Goal: Transaction & Acquisition: Purchase product/service

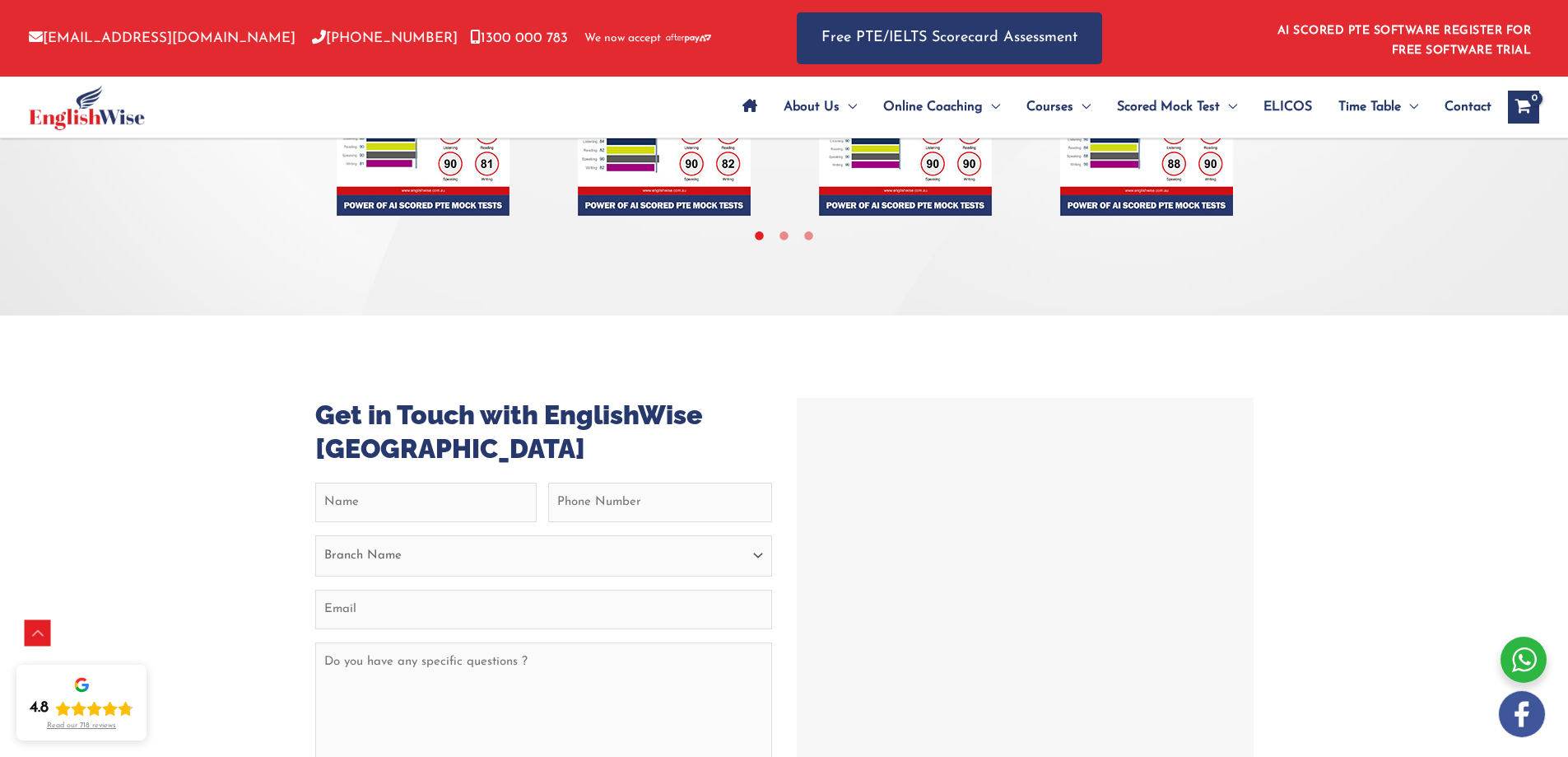
scroll to position [6479, 0]
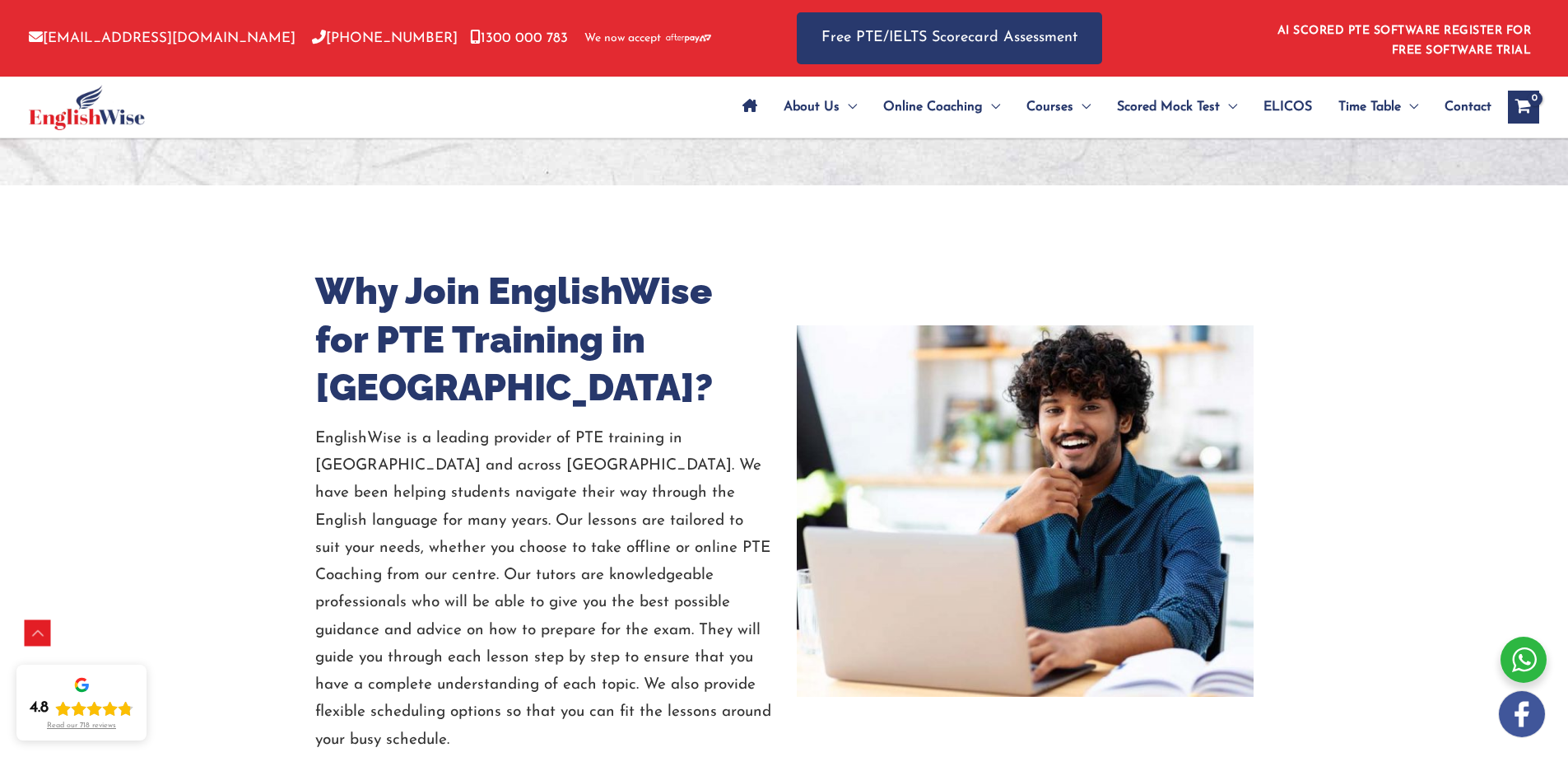
scroll to position [3681, 0]
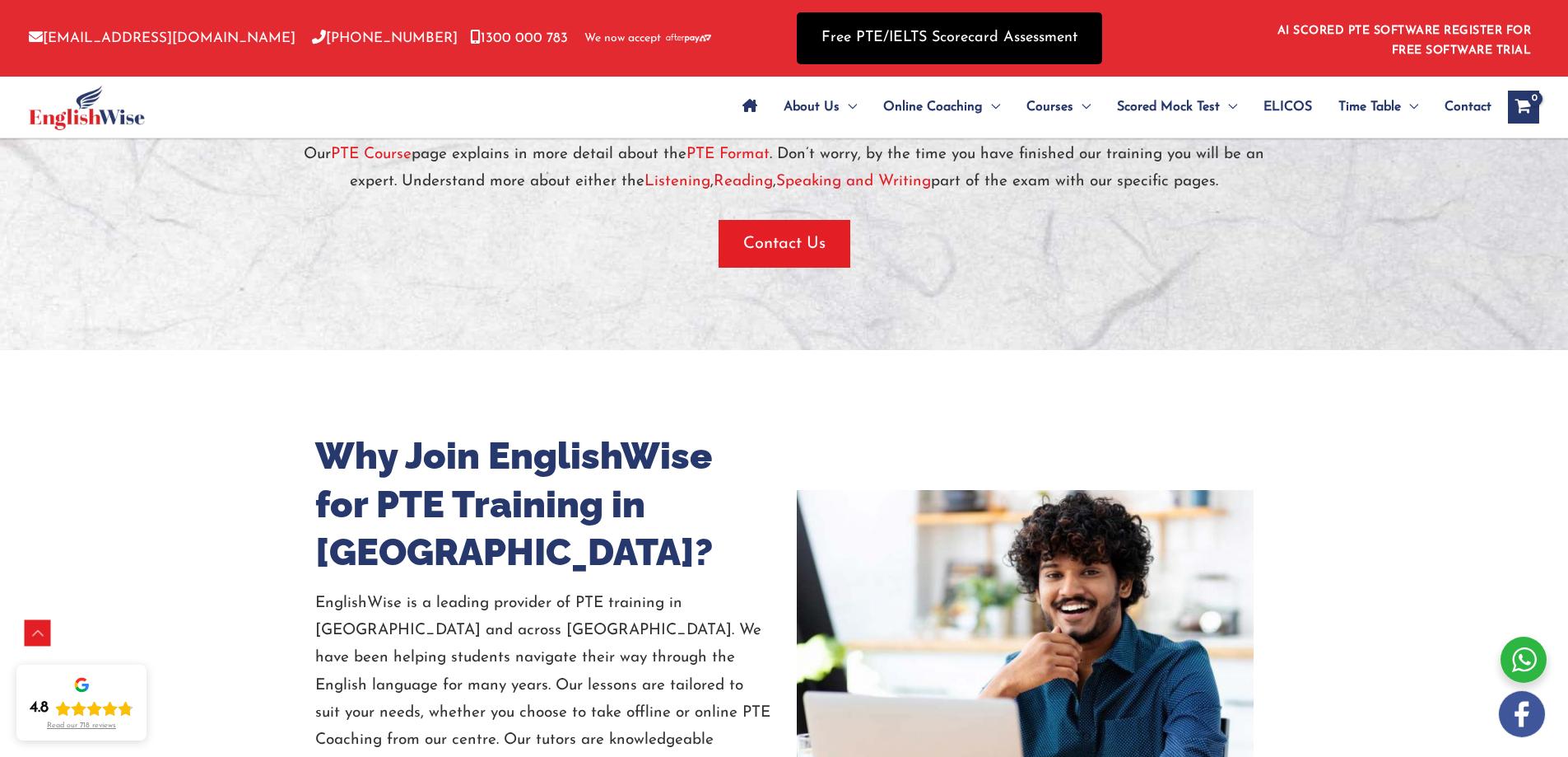
click at [982, 34] on link "Free PTE/IELTS Scorecard Assessment" at bounding box center [950, 38] width 306 height 52
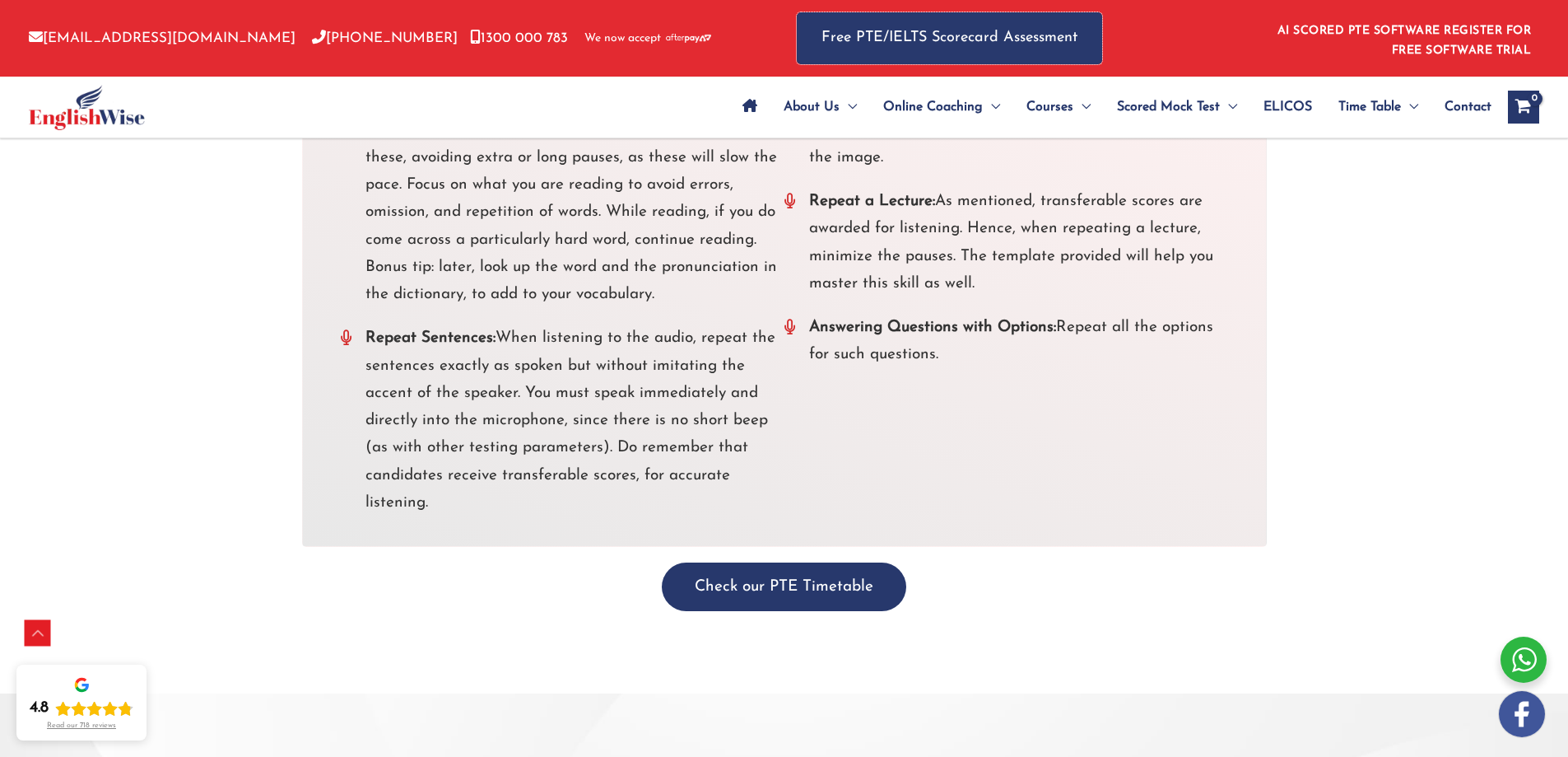
scroll to position [5820, 0]
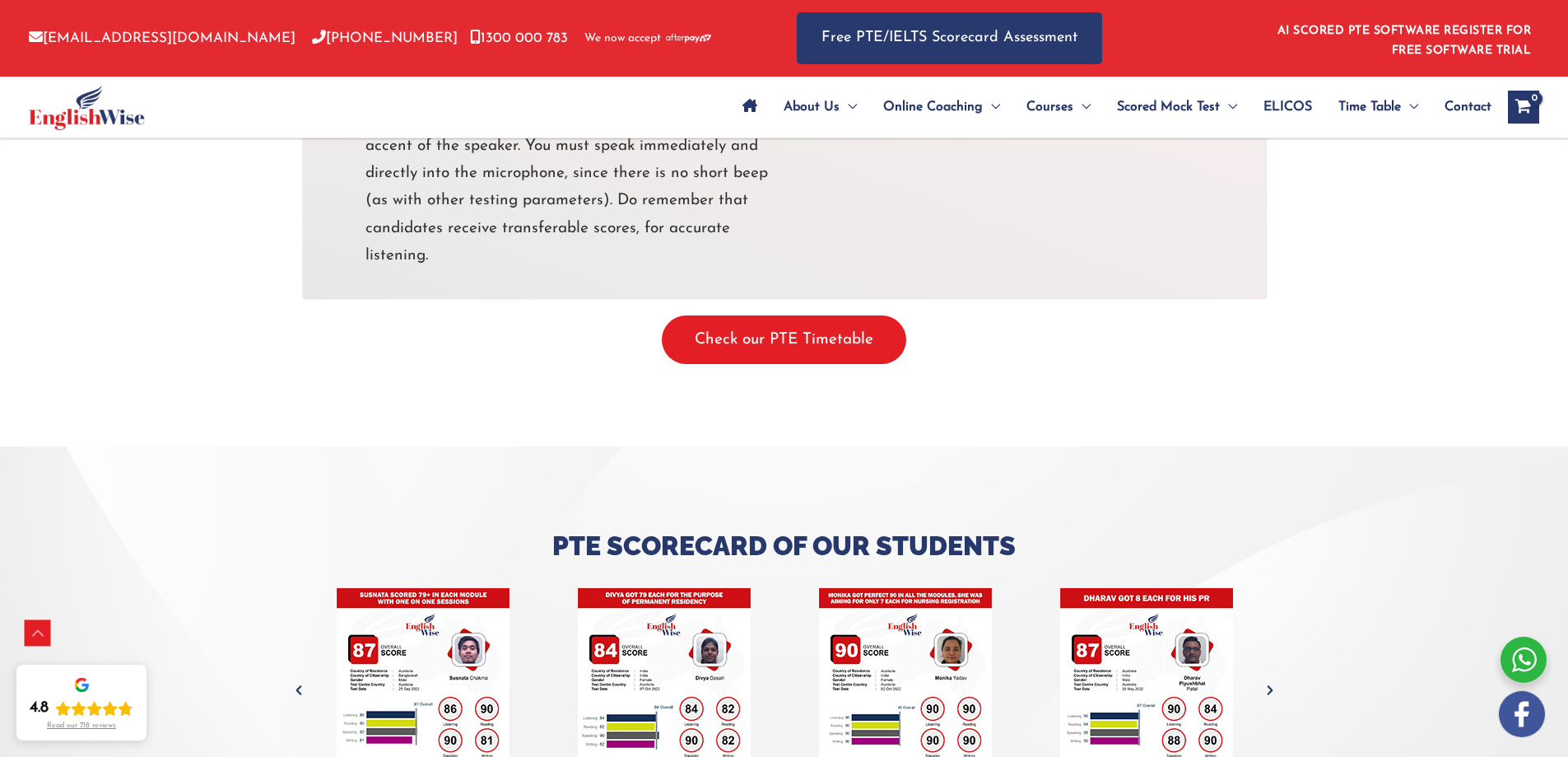
click at [868, 315] on button "Check our PTE Timetable" at bounding box center [784, 339] width 244 height 48
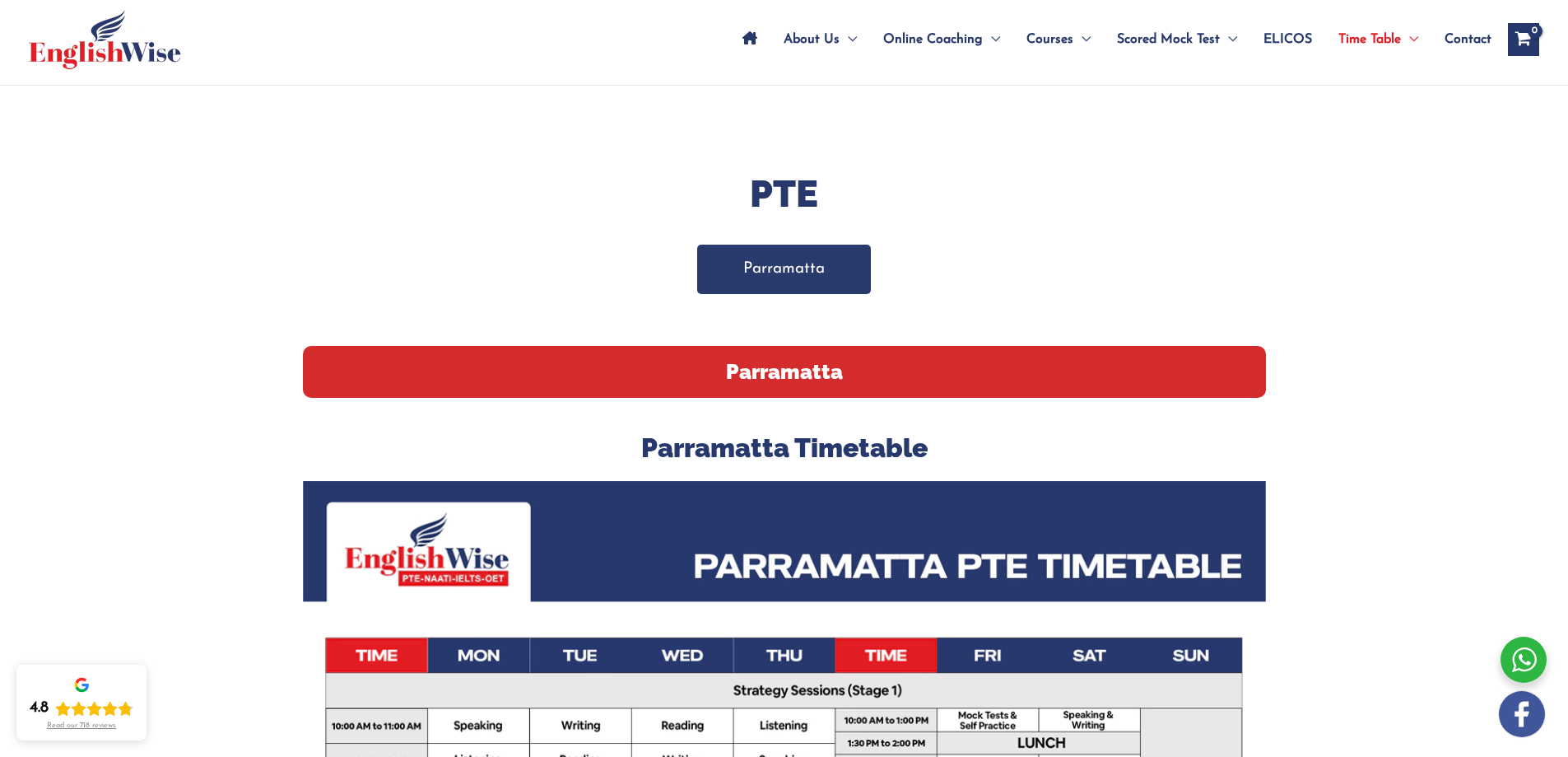
click at [807, 273] on link "Parramatta" at bounding box center [784, 268] width 173 height 48
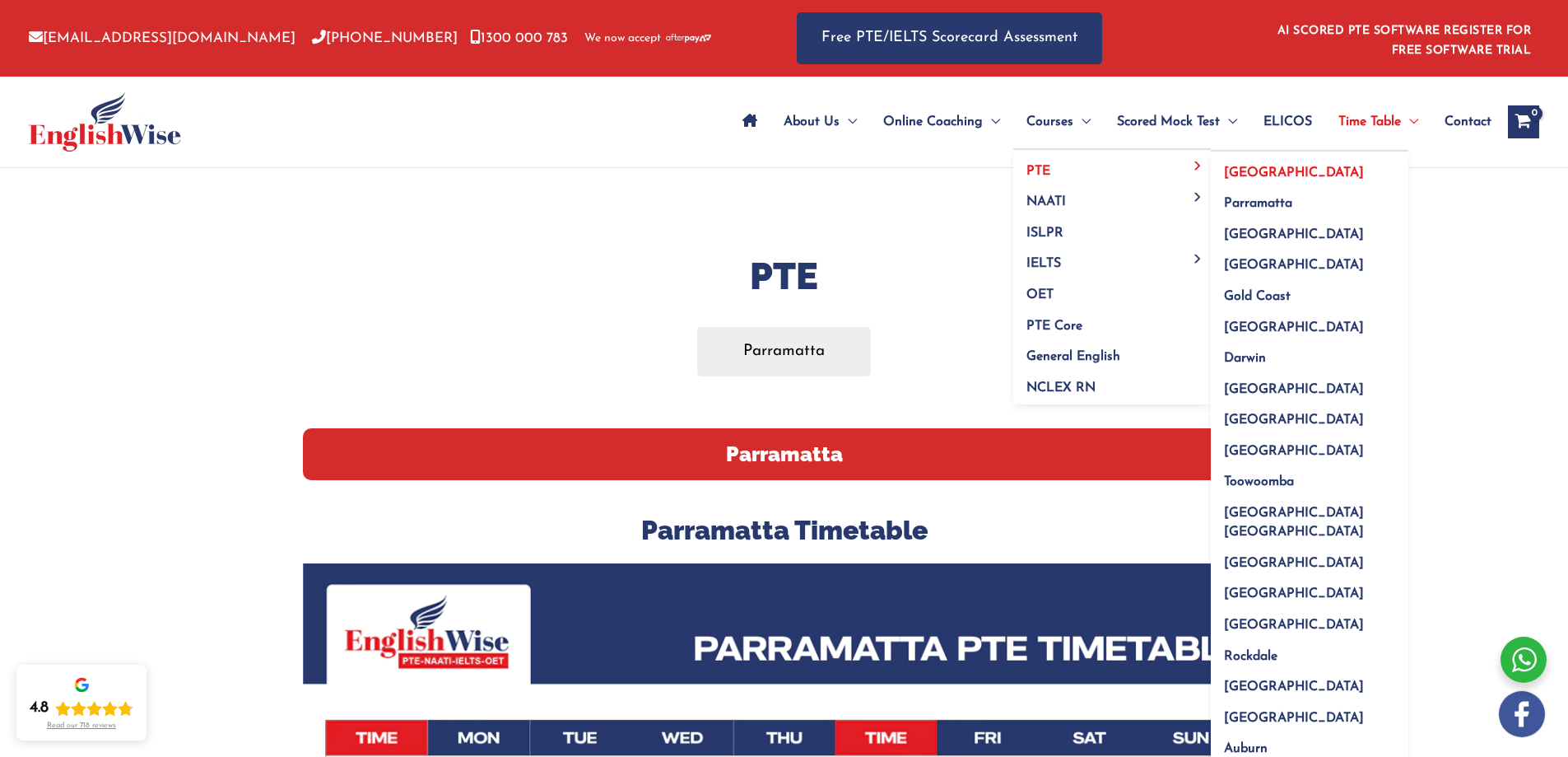
click at [1245, 172] on span "[GEOGRAPHIC_DATA]" at bounding box center [1294, 172] width 140 height 13
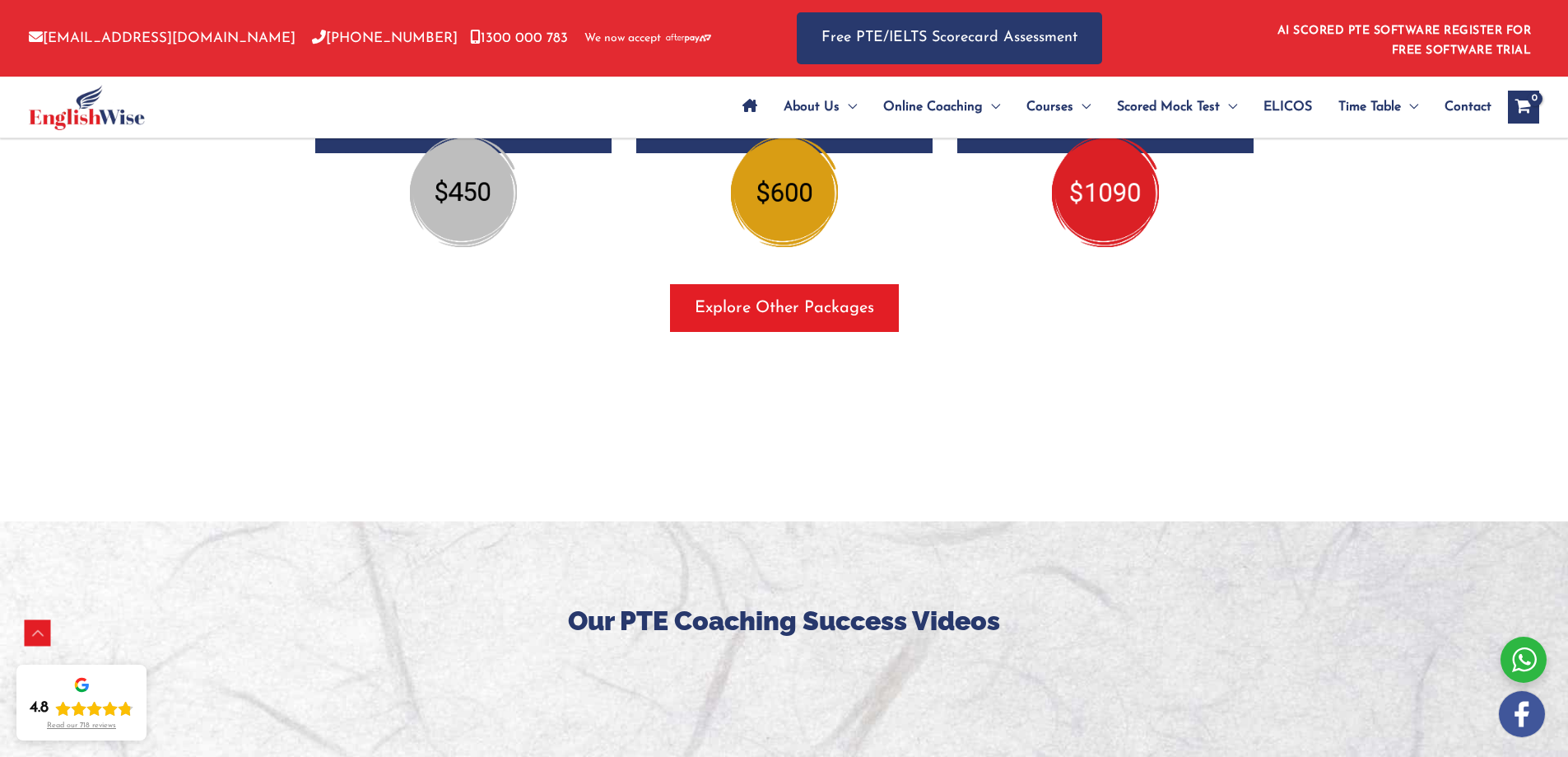
scroll to position [1893, 0]
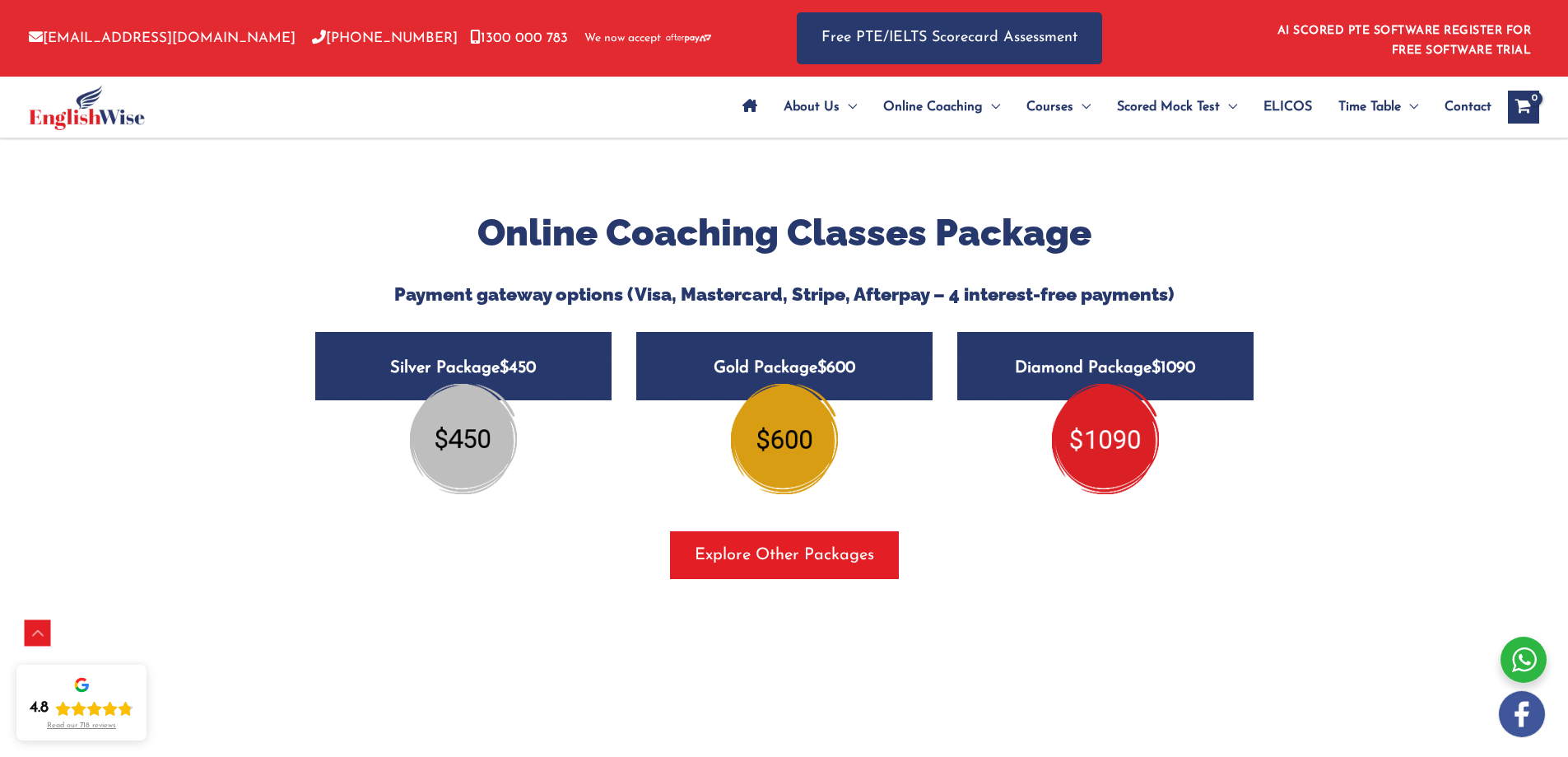
click at [518, 332] on h5 "Silver Package $450" at bounding box center [463, 366] width 297 height 68
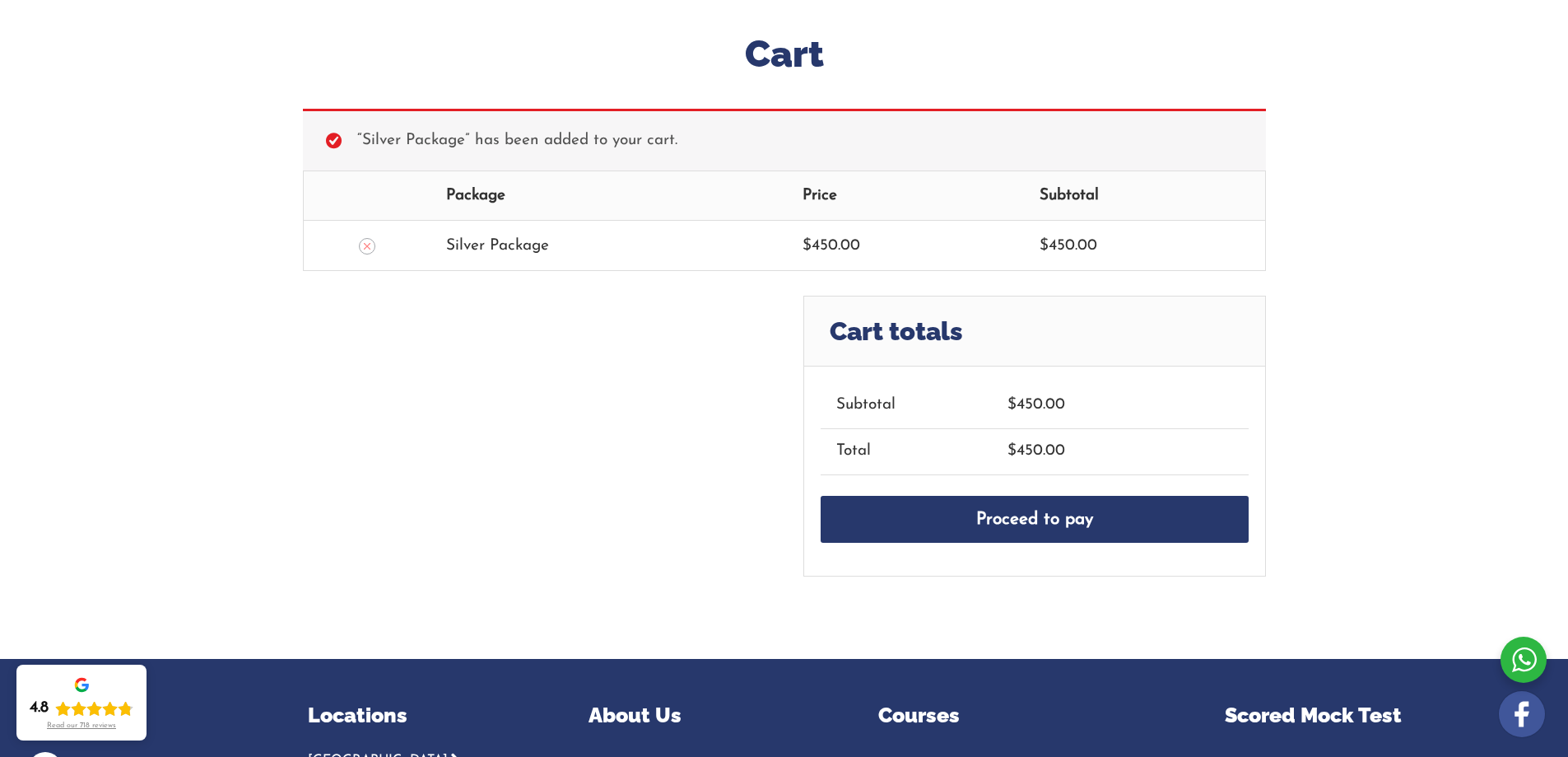
scroll to position [57, 0]
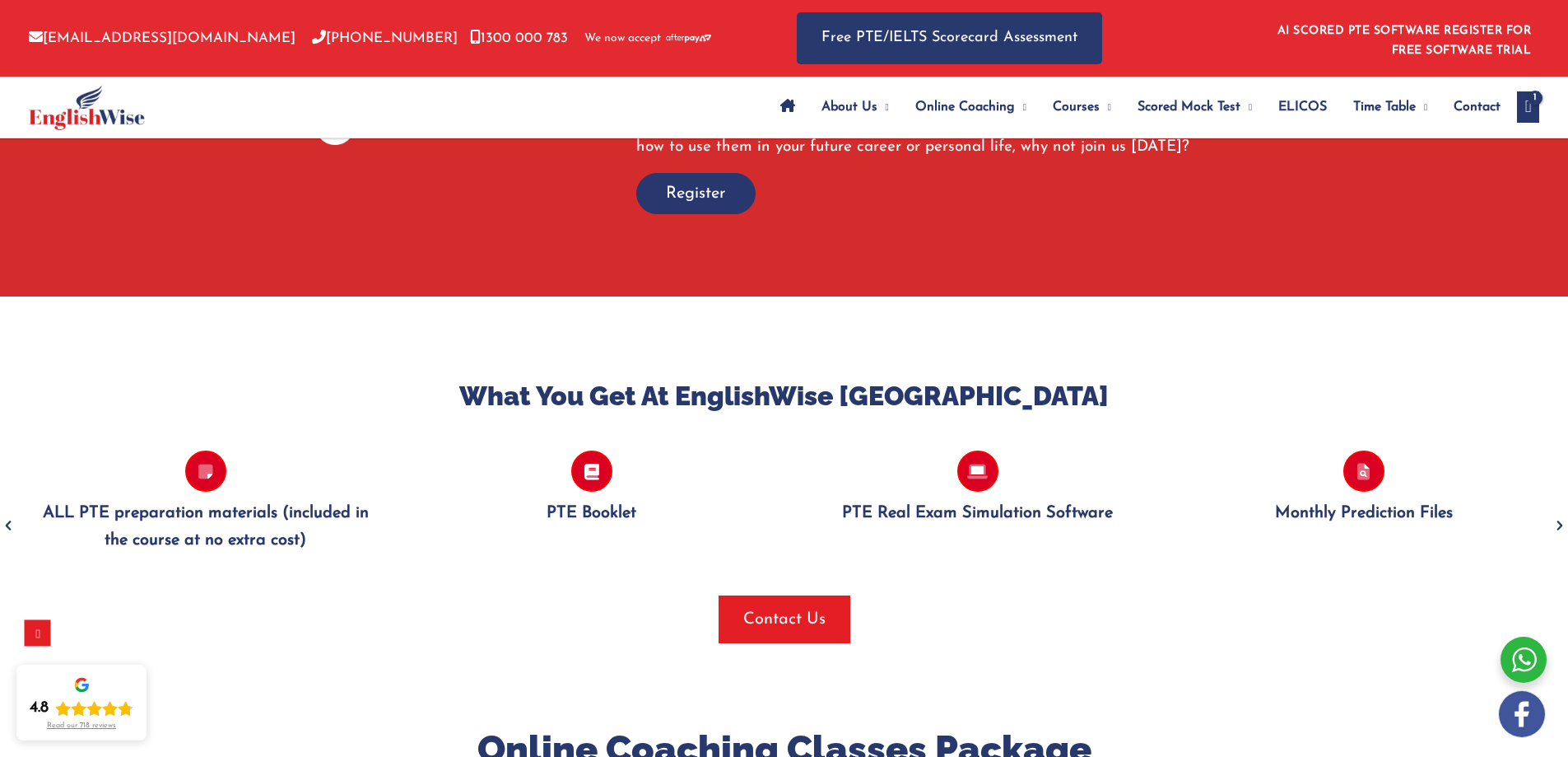
scroll to position [1460, 0]
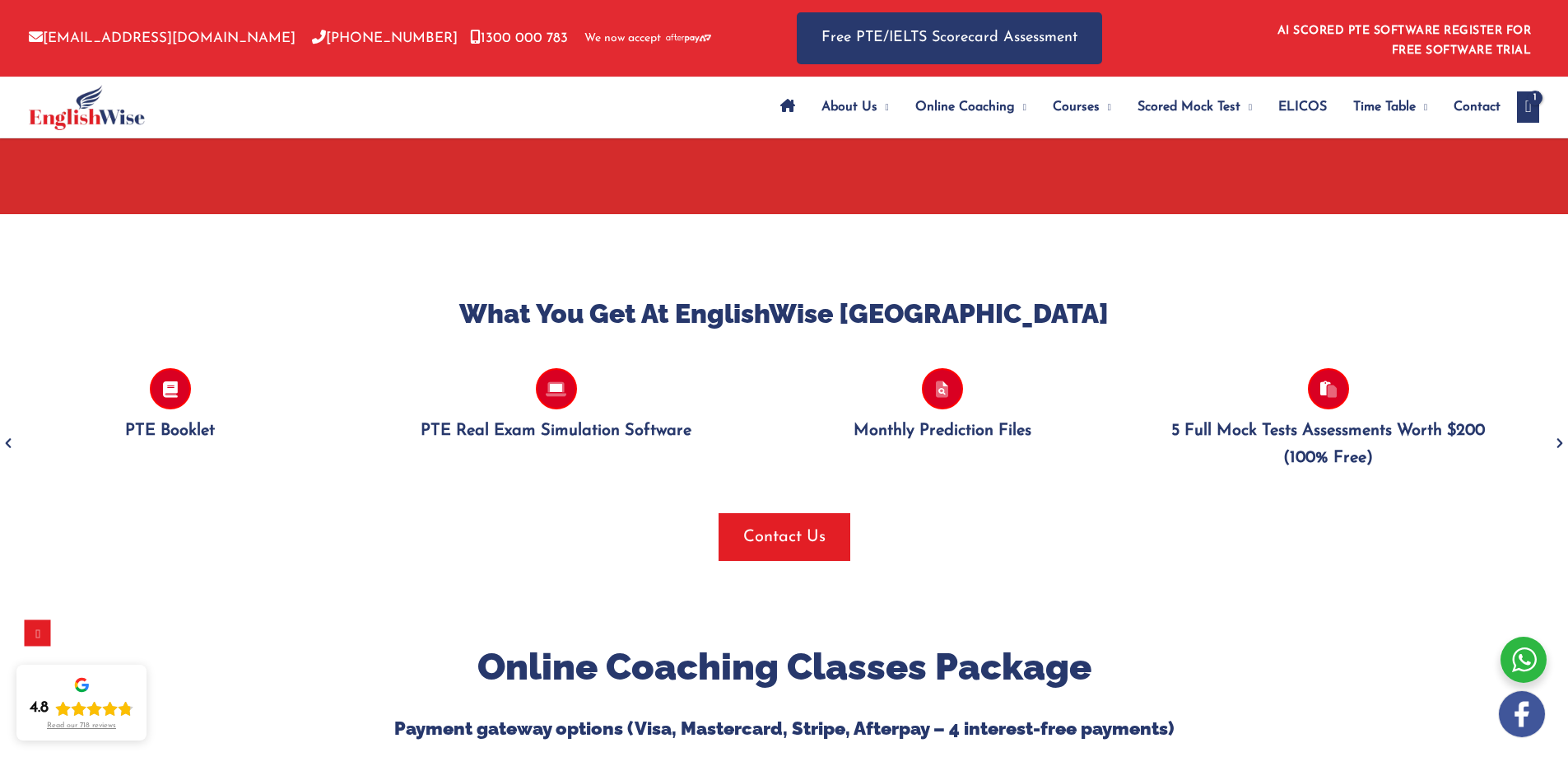
drag, startPoint x: 1055, startPoint y: 380, endPoint x: 554, endPoint y: 407, distance: 501.7
click at [567, 405] on div "PTE Real Exam Simulation Software" at bounding box center [556, 406] width 337 height 77
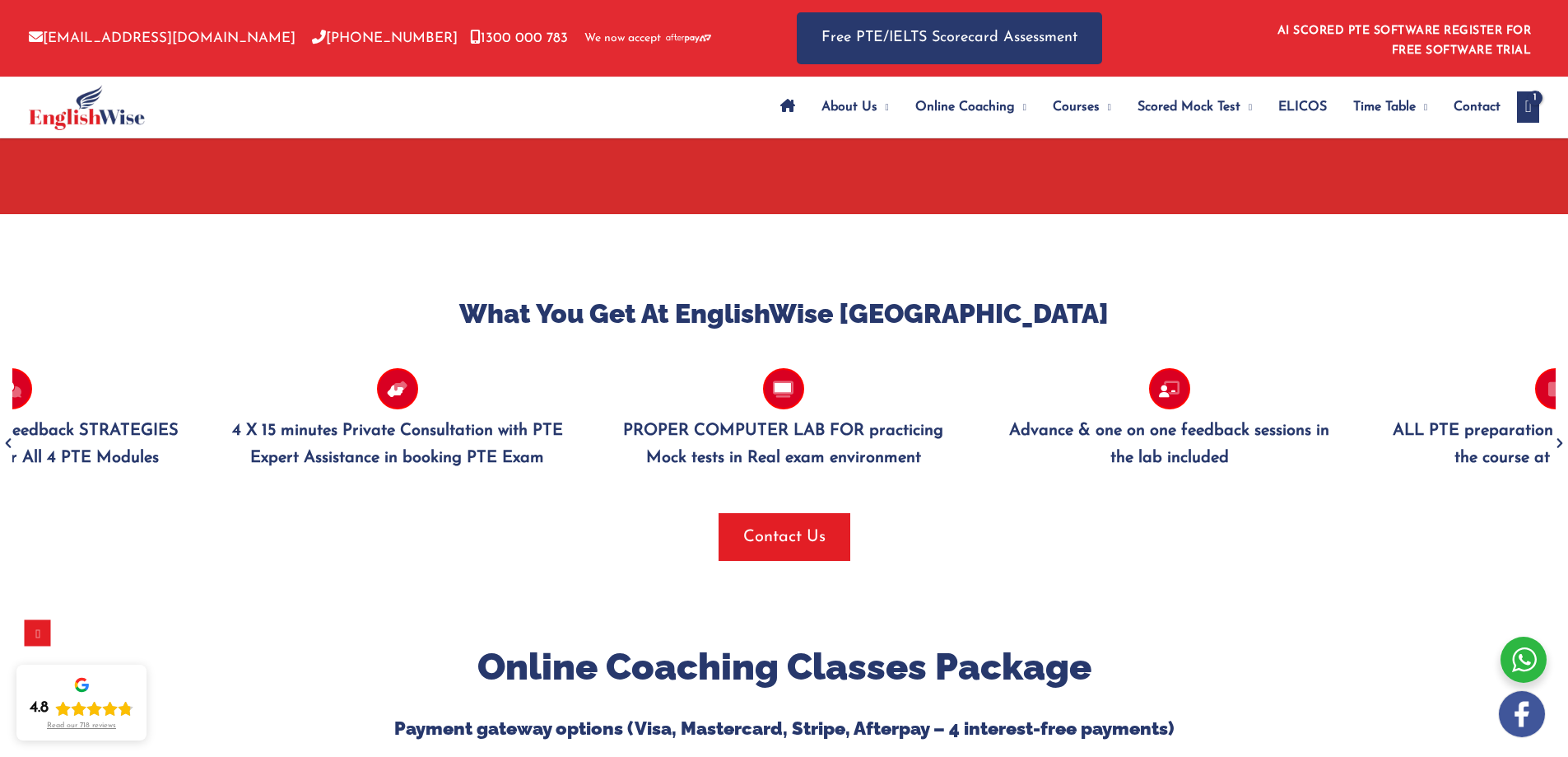
drag, startPoint x: 1065, startPoint y: 379, endPoint x: 767, endPoint y: 384, distance: 298.0
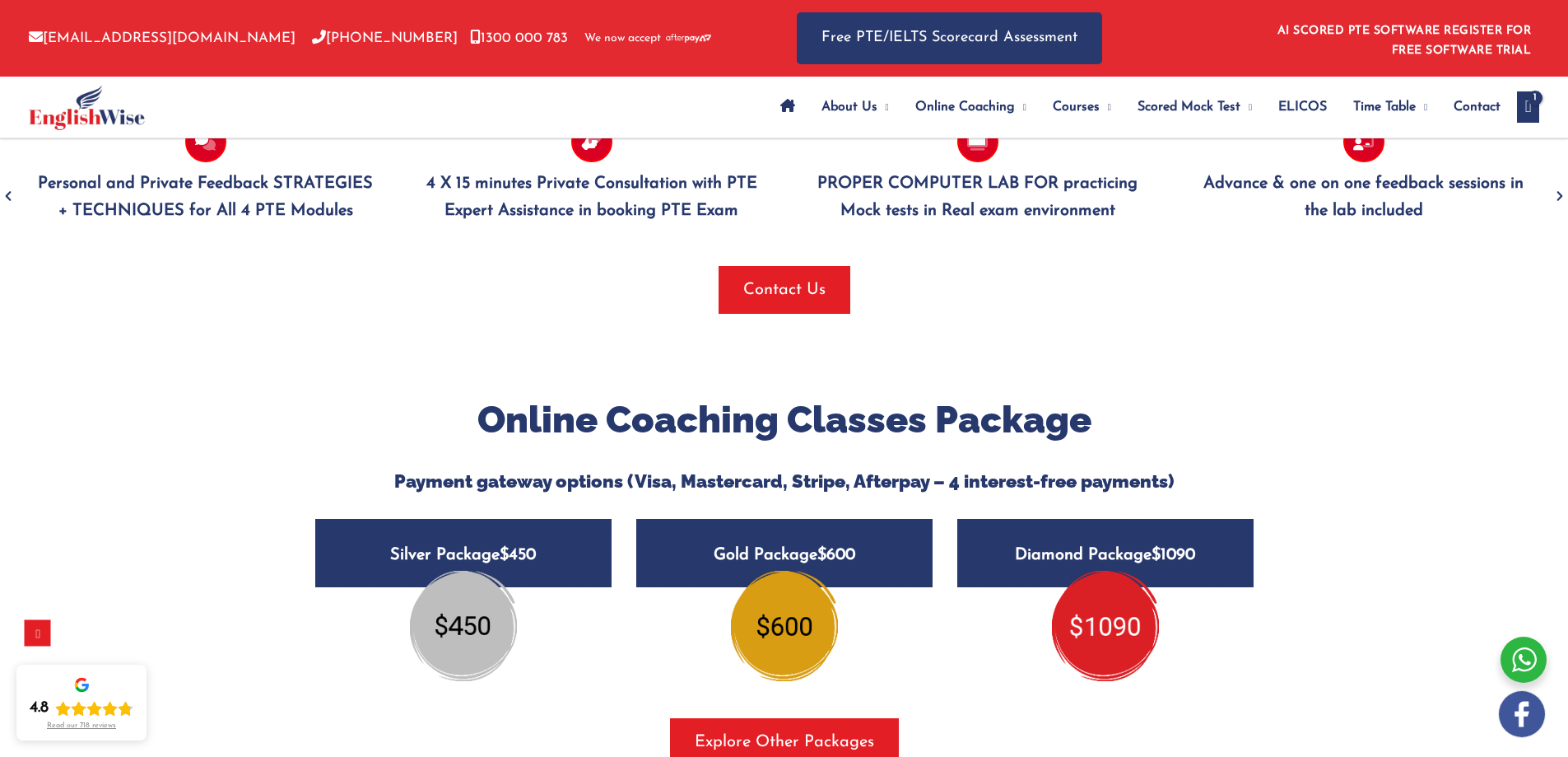
scroll to position [1789, 0]
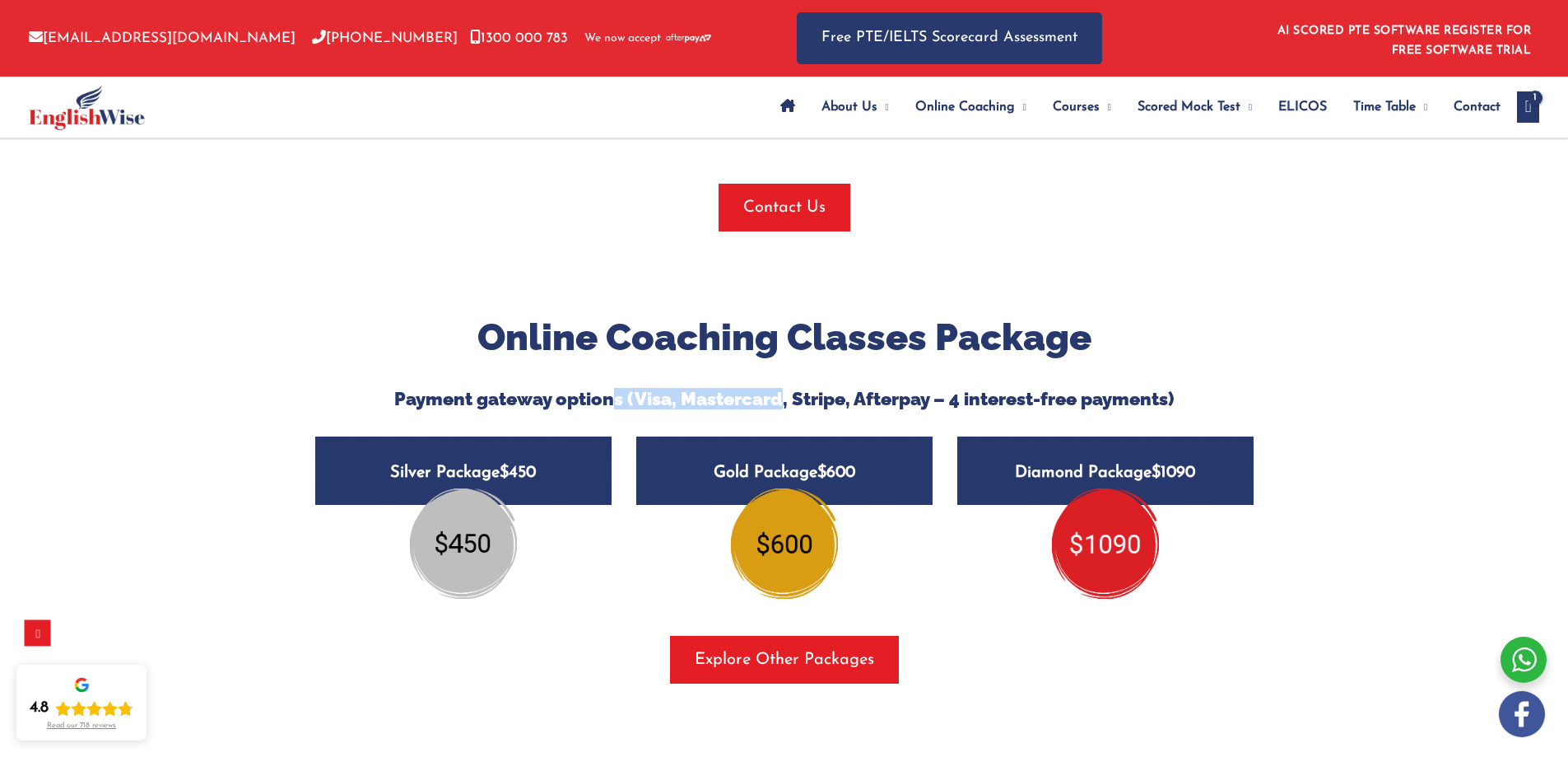
drag, startPoint x: 615, startPoint y: 377, endPoint x: 792, endPoint y: 365, distance: 177.4
click at [789, 387] on h5 "Payment gateway options (Visa, Mastercard, Stripe, Afterpay – 4 interest-free p…" at bounding box center [784, 398] width 963 height 22
click at [954, 283] on div "What You Get At EnglishWise [GEOGRAPHIC_DATA] Personal and Private Feedback STR…" at bounding box center [784, 99] width 1568 height 429
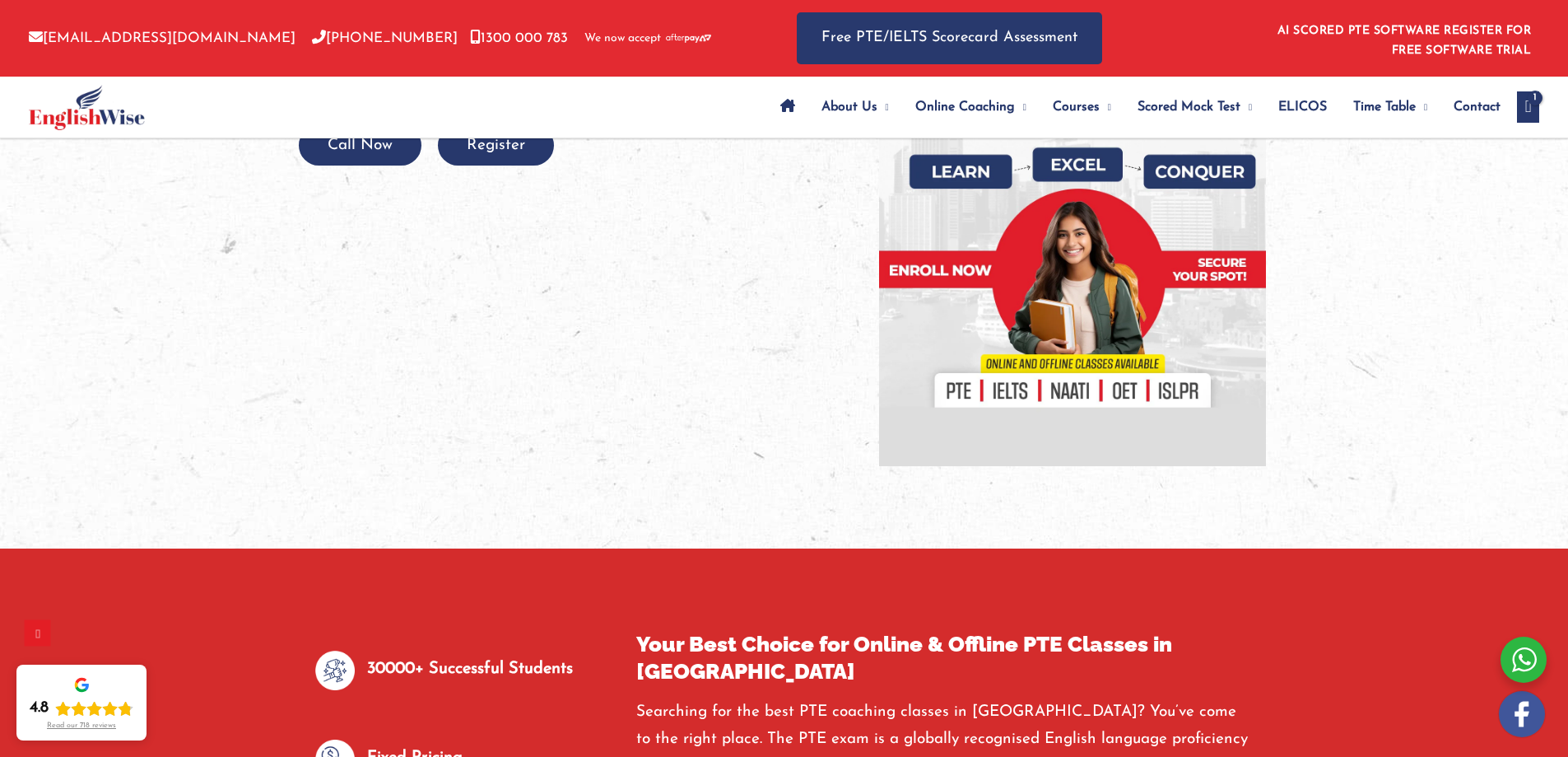
scroll to position [60, 0]
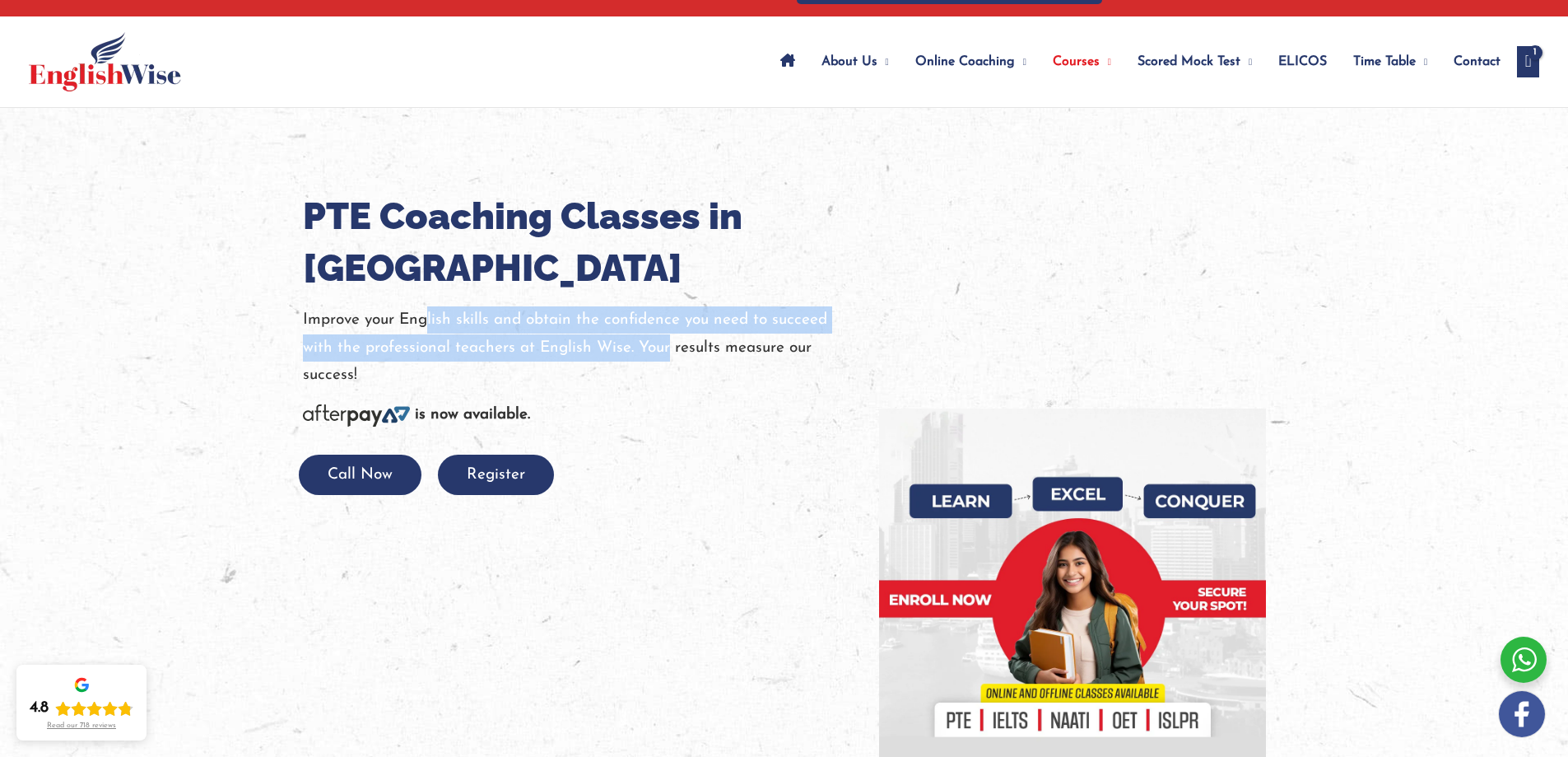
drag, startPoint x: 431, startPoint y: 316, endPoint x: 664, endPoint y: 352, distance: 235.8
click at [664, 352] on p "Improve your English skills and obtain the confidence you need to succeed with …" at bounding box center [579, 348] width 552 height 83
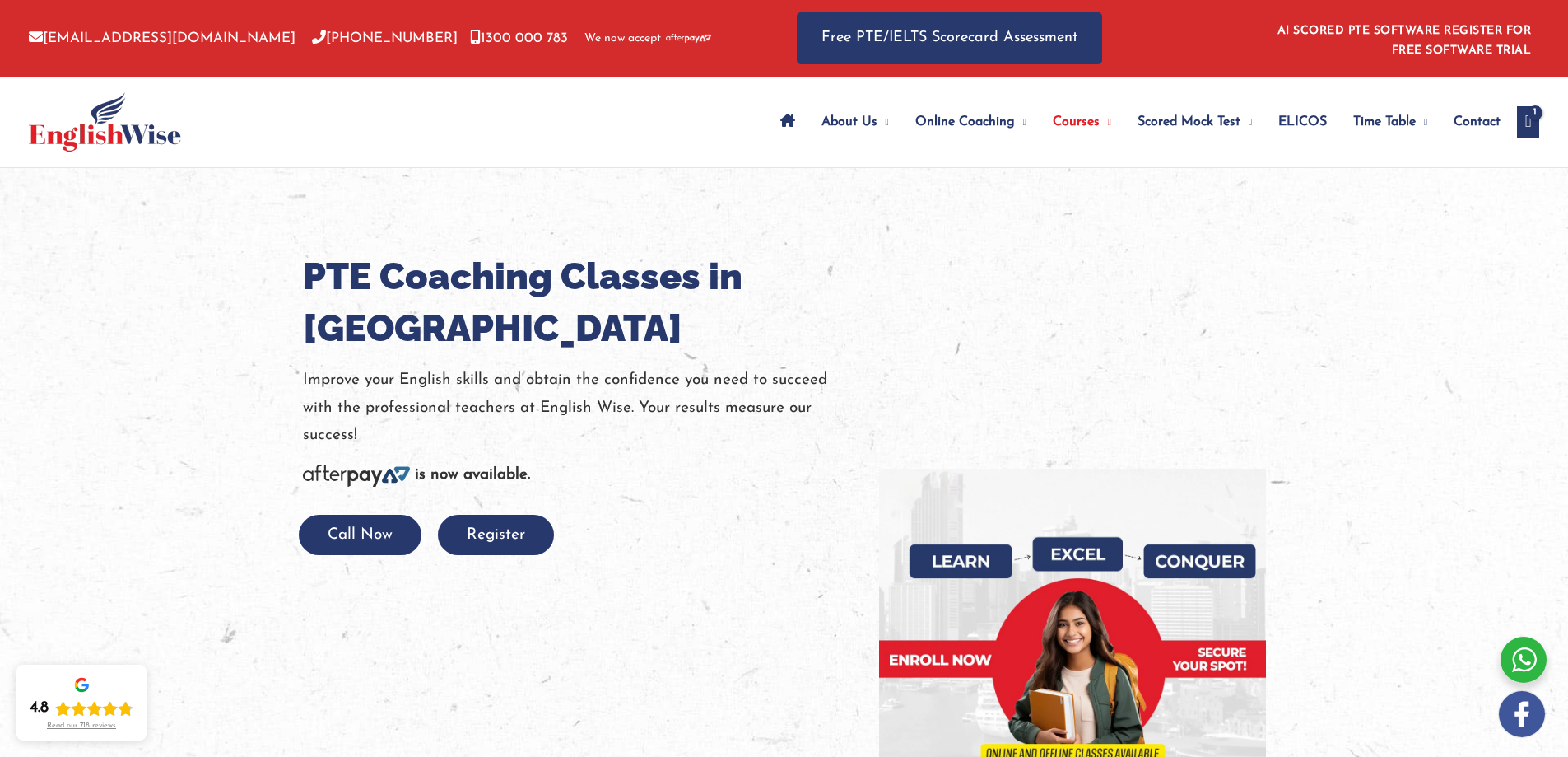
click at [681, 357] on div "PTE Coaching Classes in [GEOGRAPHIC_DATA] Improve your English skills and obtai…" at bounding box center [579, 402] width 552 height 305
click at [742, 433] on p "Improve your English skills and obtain the confidence you need to succeed with …" at bounding box center [579, 408] width 552 height 83
